Goal: Transaction & Acquisition: Purchase product/service

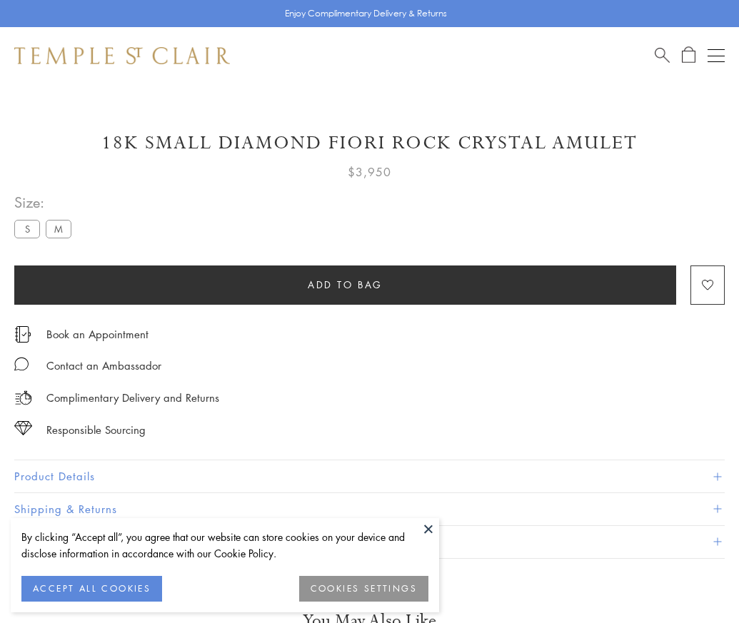
click at [345, 284] on span "Add to bag" at bounding box center [345, 285] width 75 height 16
